Goal: Task Accomplishment & Management: Use online tool/utility

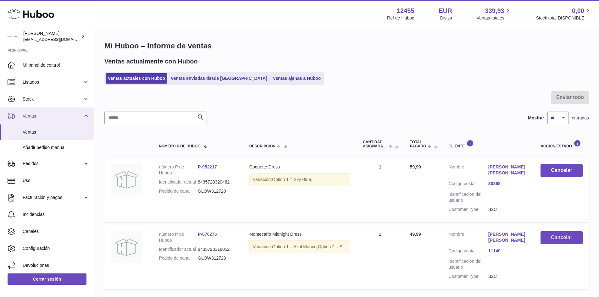
click at [78, 118] on span "Ventas" at bounding box center [53, 116] width 60 height 6
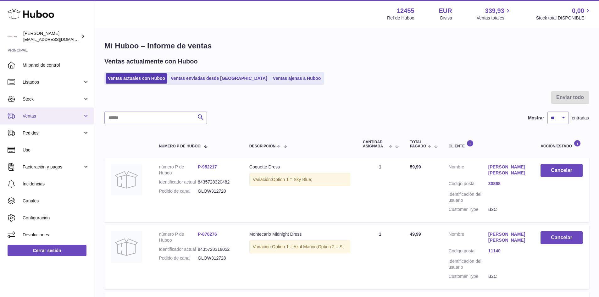
click at [85, 119] on link "Ventas" at bounding box center [47, 116] width 94 height 17
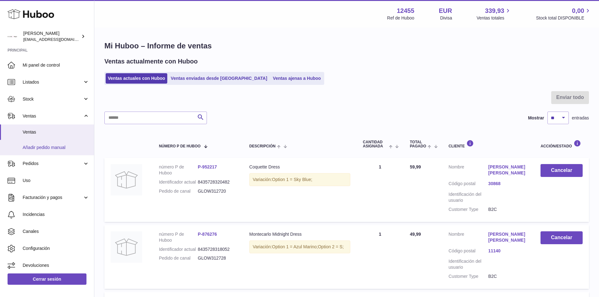
click at [59, 150] on span "Añadir pedido manual" at bounding box center [56, 148] width 67 height 6
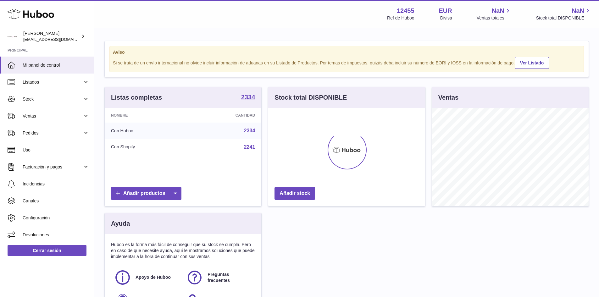
scroll to position [98, 157]
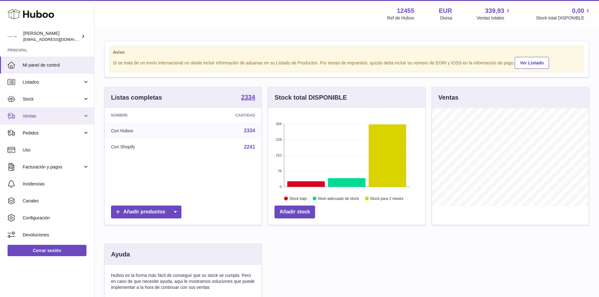
click at [32, 114] on span "Ventas" at bounding box center [53, 116] width 60 height 6
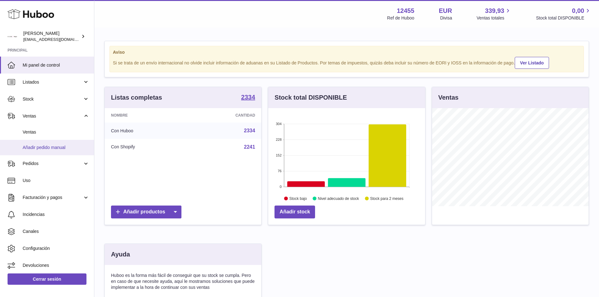
click at [47, 146] on span "Añadir pedido manual" at bounding box center [56, 148] width 67 height 6
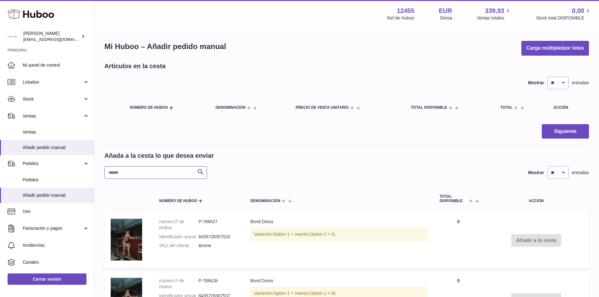
click at [154, 176] on input "text" at bounding box center [155, 172] width 103 height 13
type input "**********"
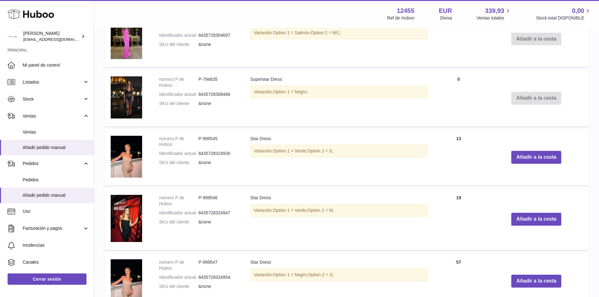
scroll to position [503, 0]
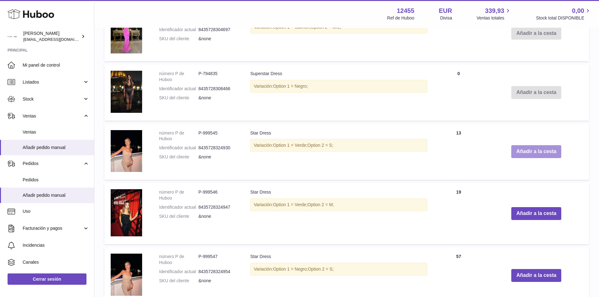
click at [530, 153] on button "Añadir a la cesta" at bounding box center [536, 151] width 50 height 13
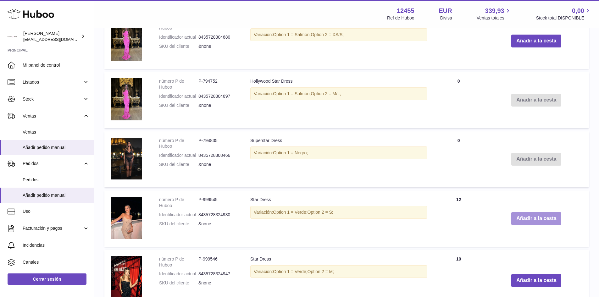
scroll to position [570, 0]
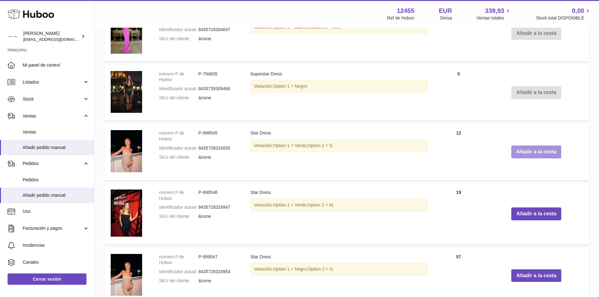
click at [536, 153] on button "Añadir a la cesta" at bounding box center [536, 152] width 50 height 13
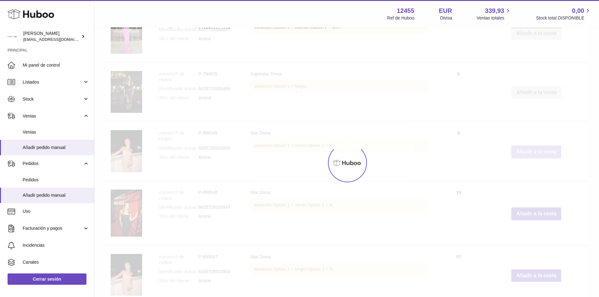
type input "*"
